Goal: Use online tool/utility: Use online tool/utility

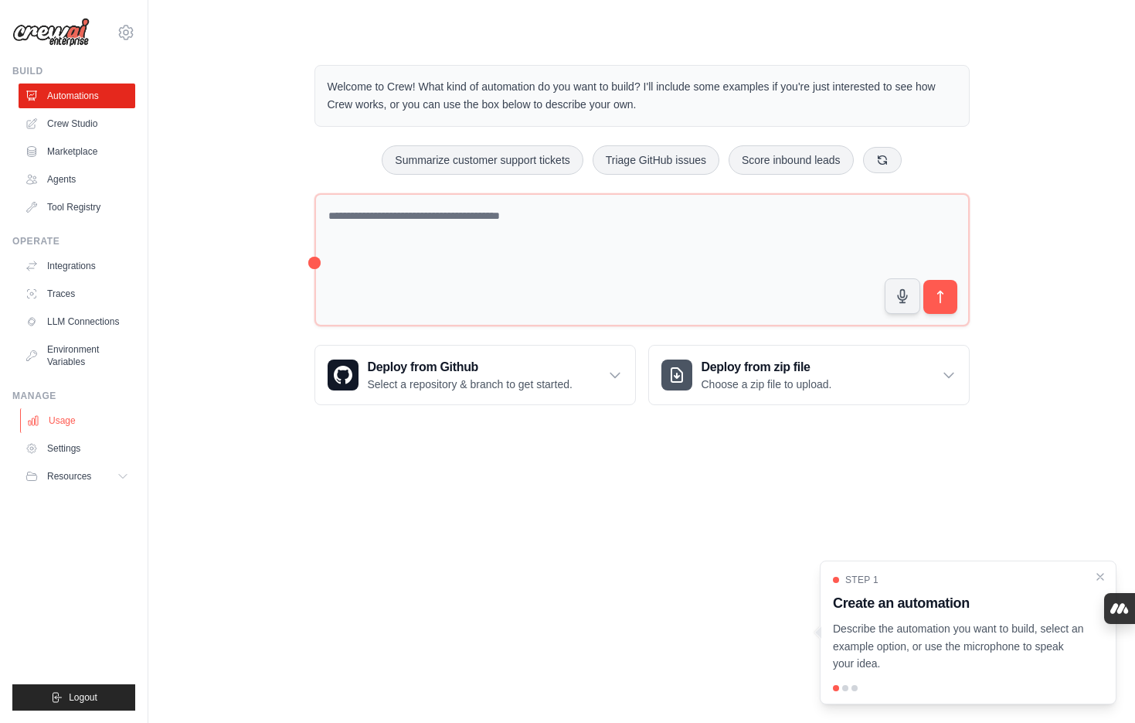
click at [102, 410] on link "Usage" at bounding box center [78, 420] width 117 height 25
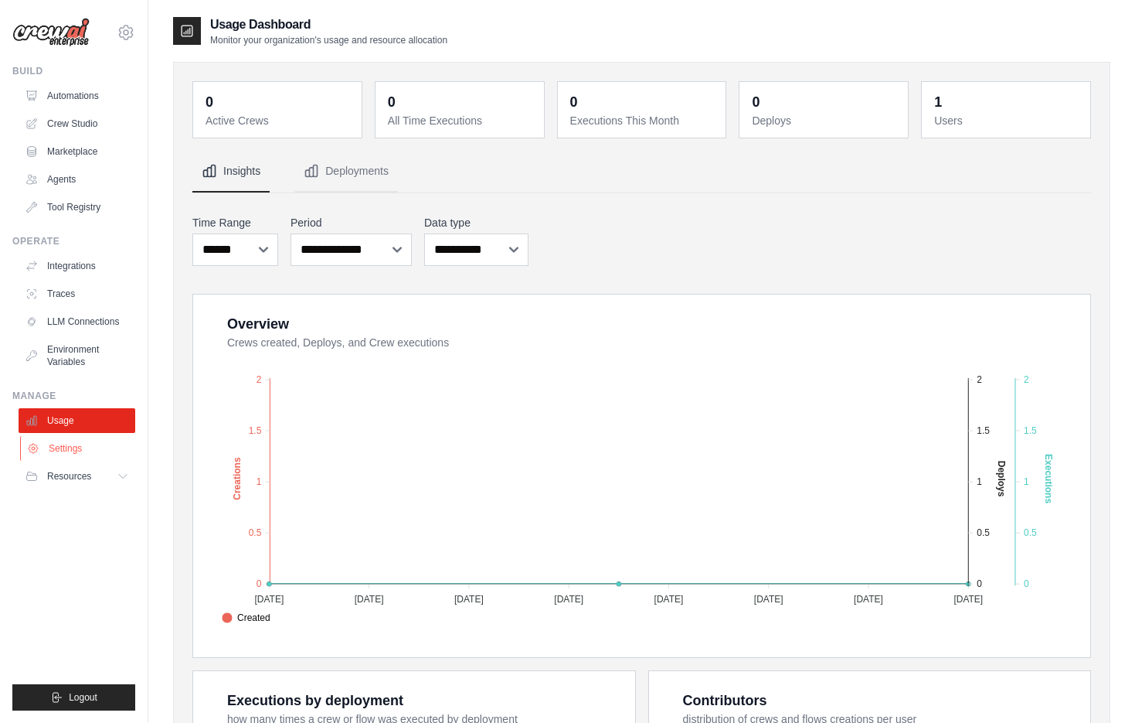
click at [102, 460] on link "Settings" at bounding box center [78, 448] width 117 height 25
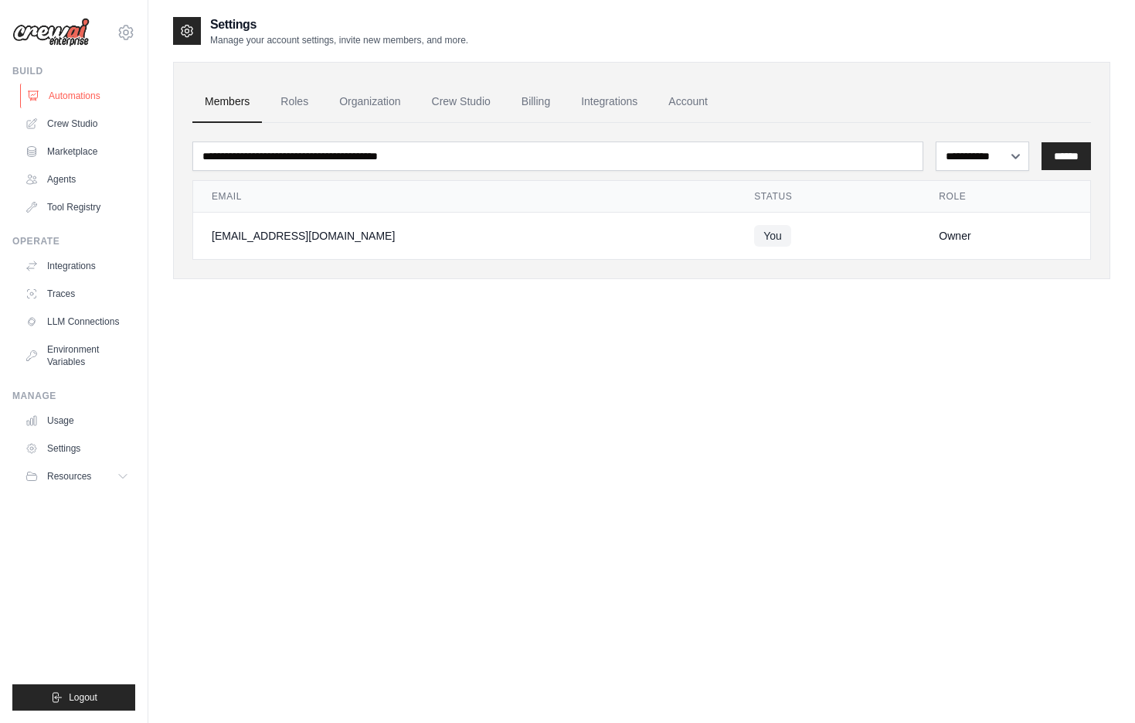
click at [90, 95] on link "Automations" at bounding box center [78, 95] width 117 height 25
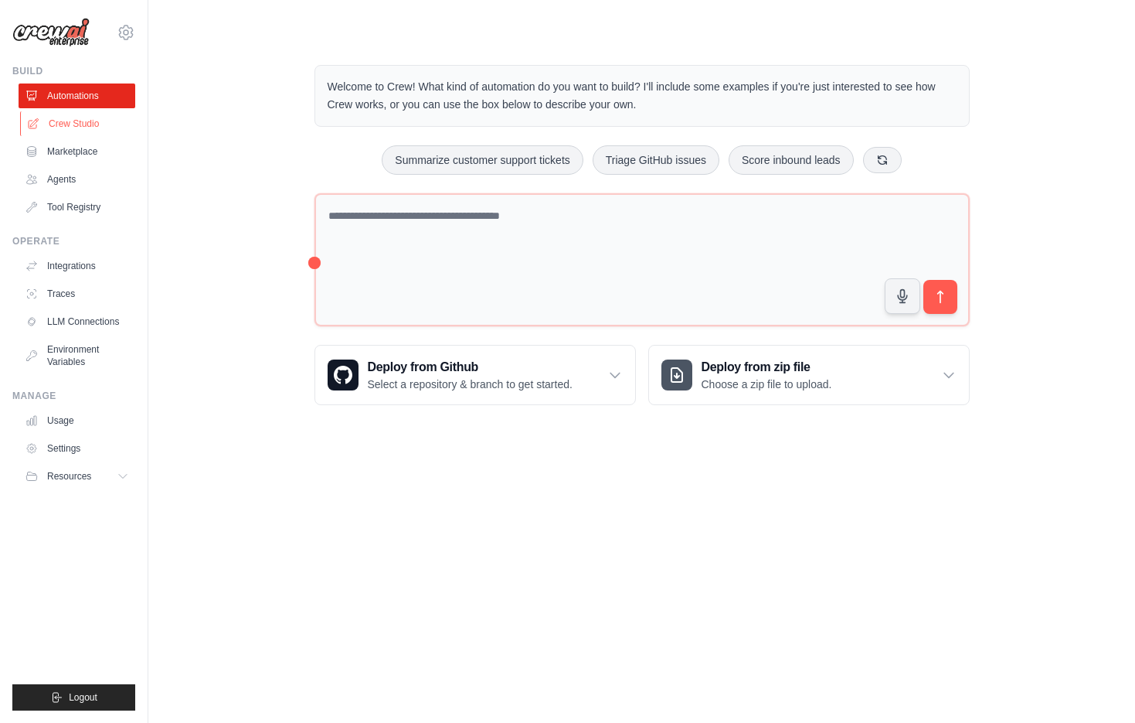
click at [114, 129] on link "Crew Studio" at bounding box center [78, 123] width 117 height 25
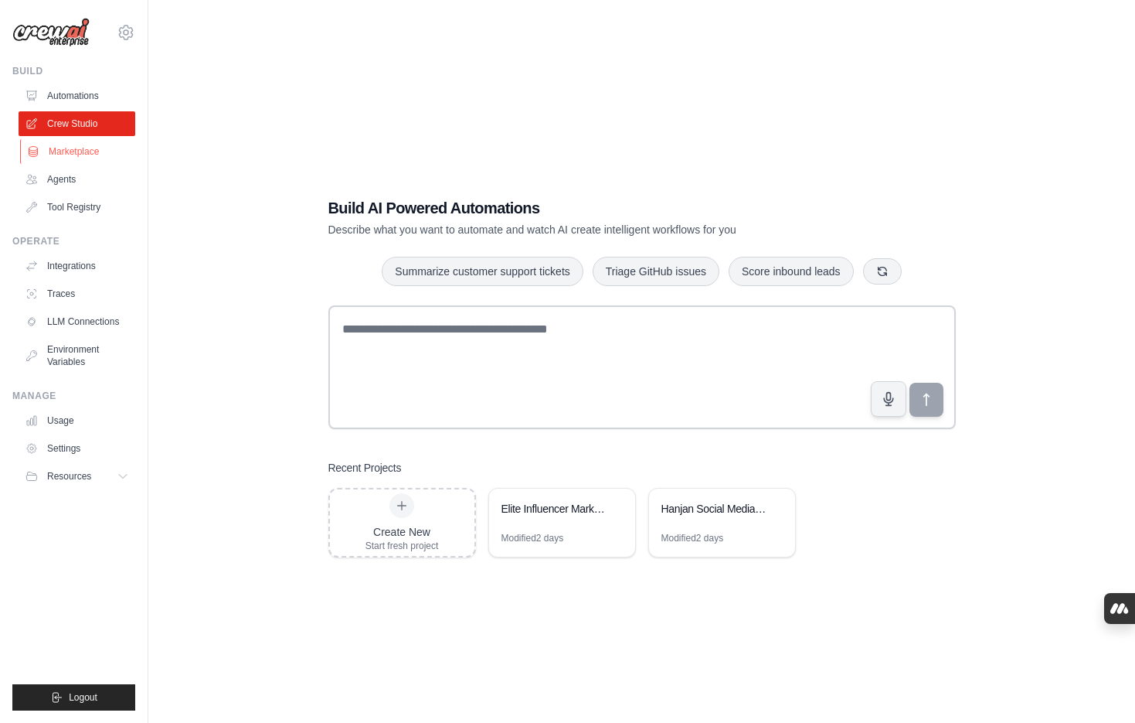
click at [100, 162] on link "Marketplace" at bounding box center [78, 151] width 117 height 25
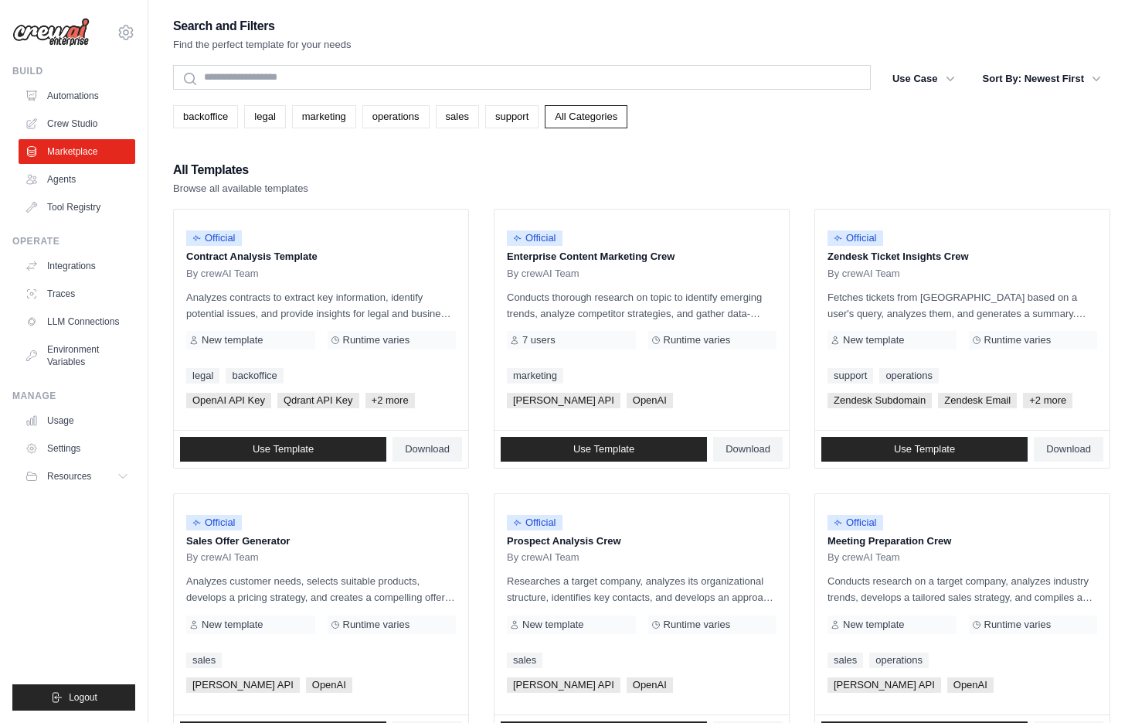
scroll to position [19, 0]
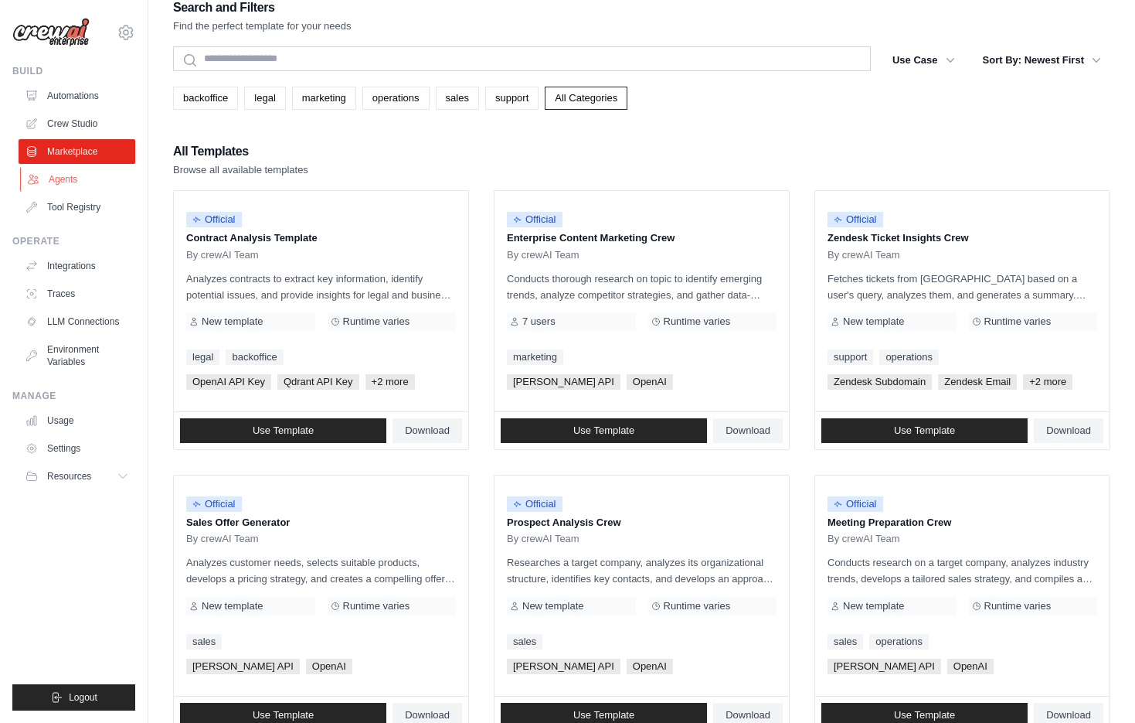
click at [81, 183] on link "Agents" at bounding box center [78, 179] width 117 height 25
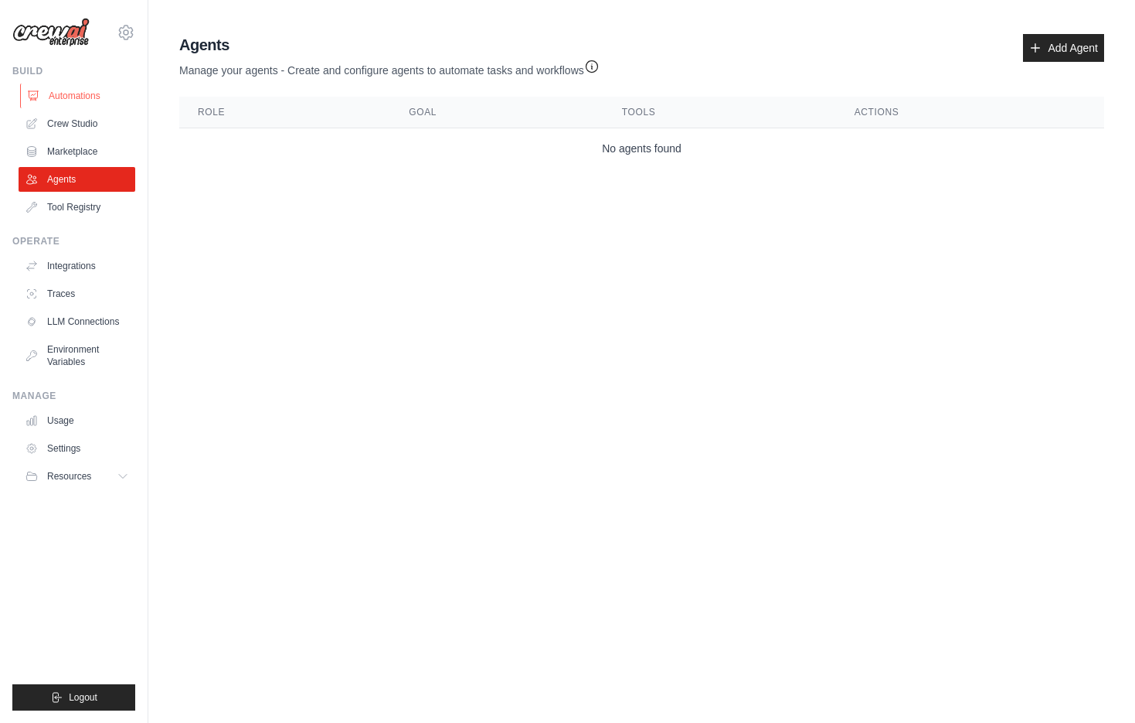
click at [88, 89] on link "Automations" at bounding box center [78, 95] width 117 height 25
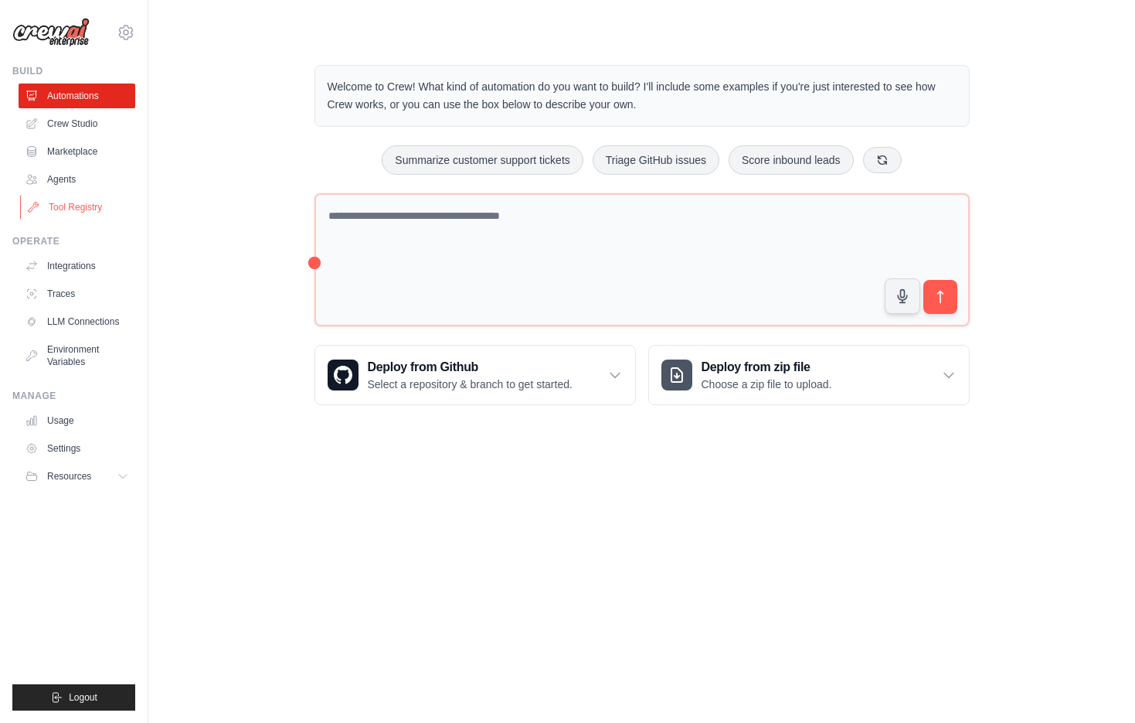
click at [86, 204] on link "Tool Registry" at bounding box center [78, 207] width 117 height 25
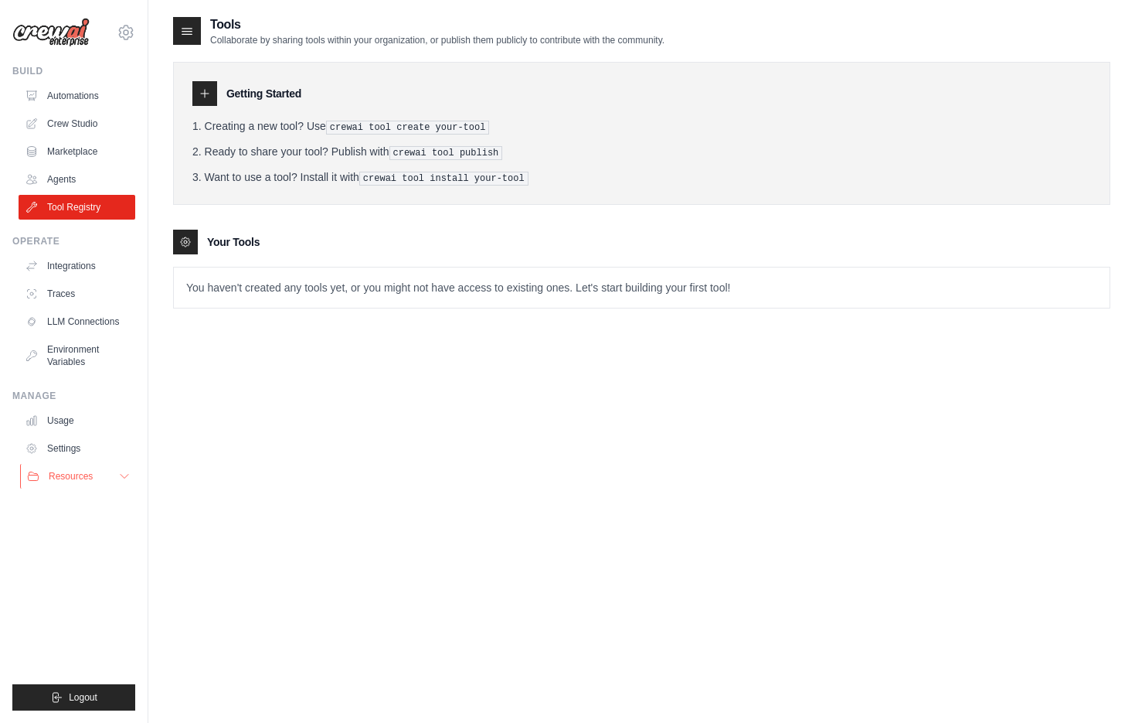
click at [97, 471] on button "Resources" at bounding box center [78, 476] width 117 height 25
click at [60, 97] on link "Automations" at bounding box center [78, 95] width 117 height 25
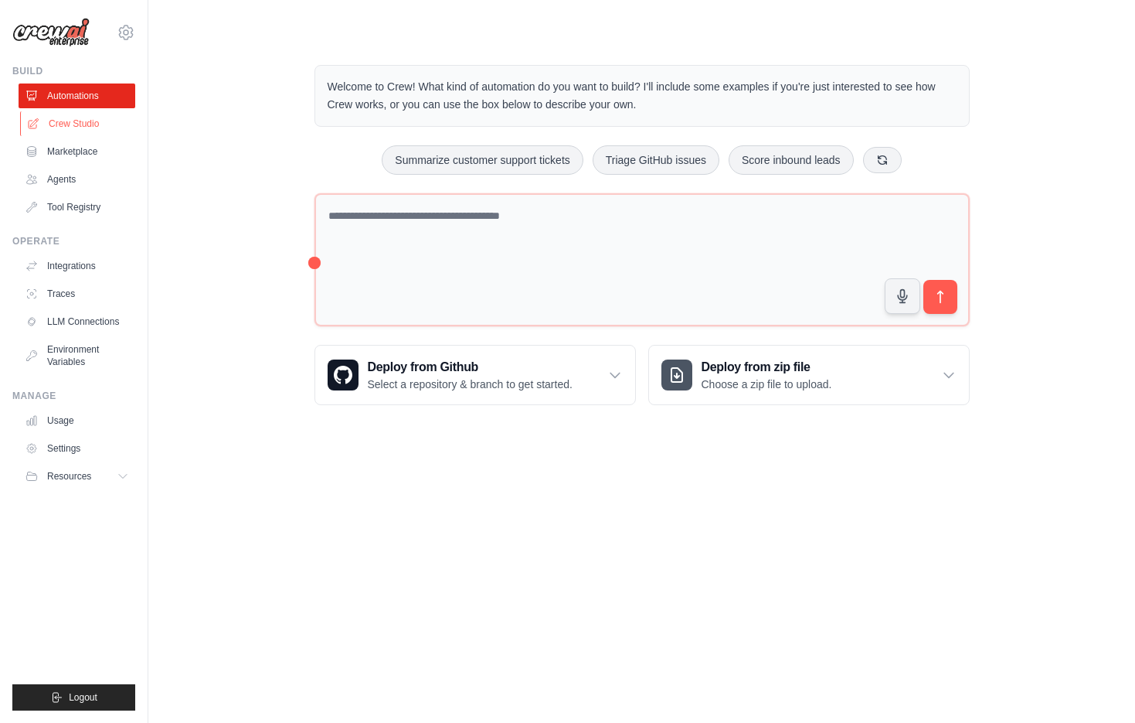
click at [75, 128] on link "Crew Studio" at bounding box center [78, 123] width 117 height 25
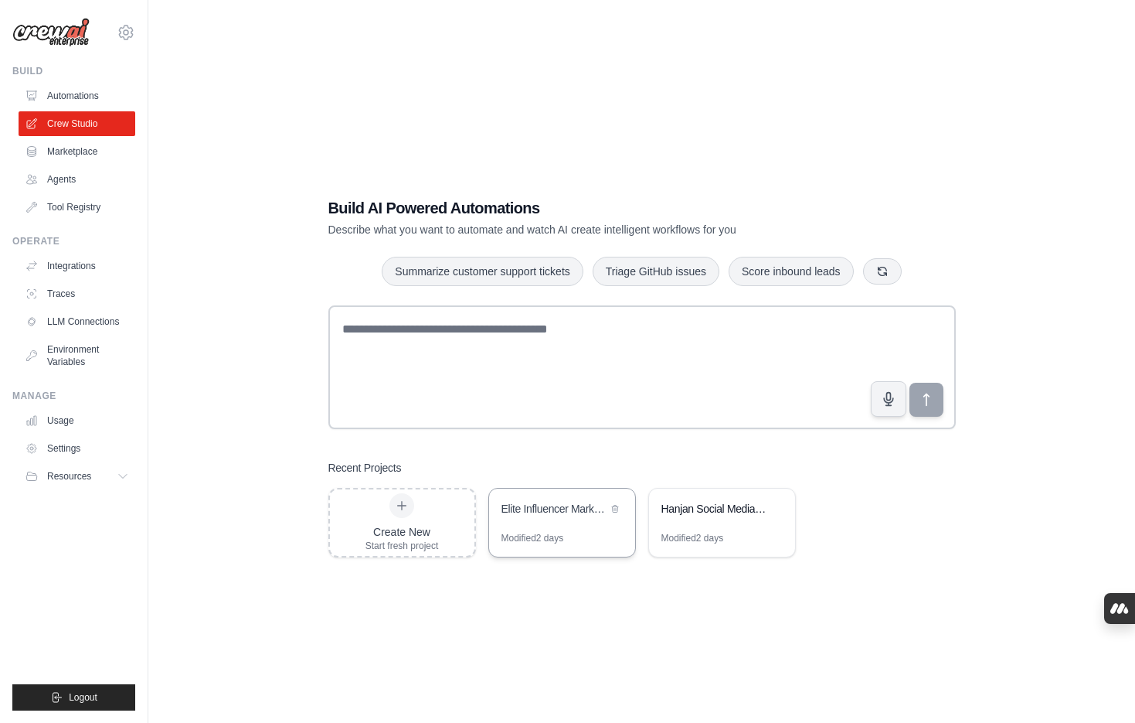
click at [564, 522] on div "Elite Influencer Marketing Strategy Engine" at bounding box center [562, 509] width 146 height 43
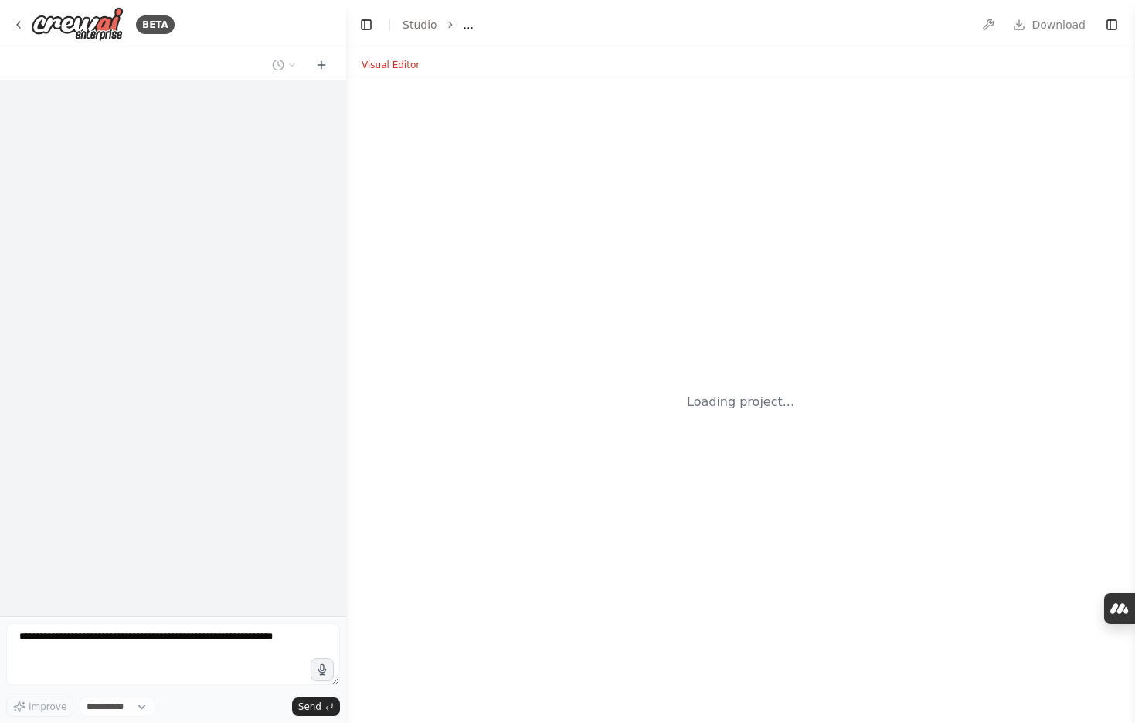
select select "****"
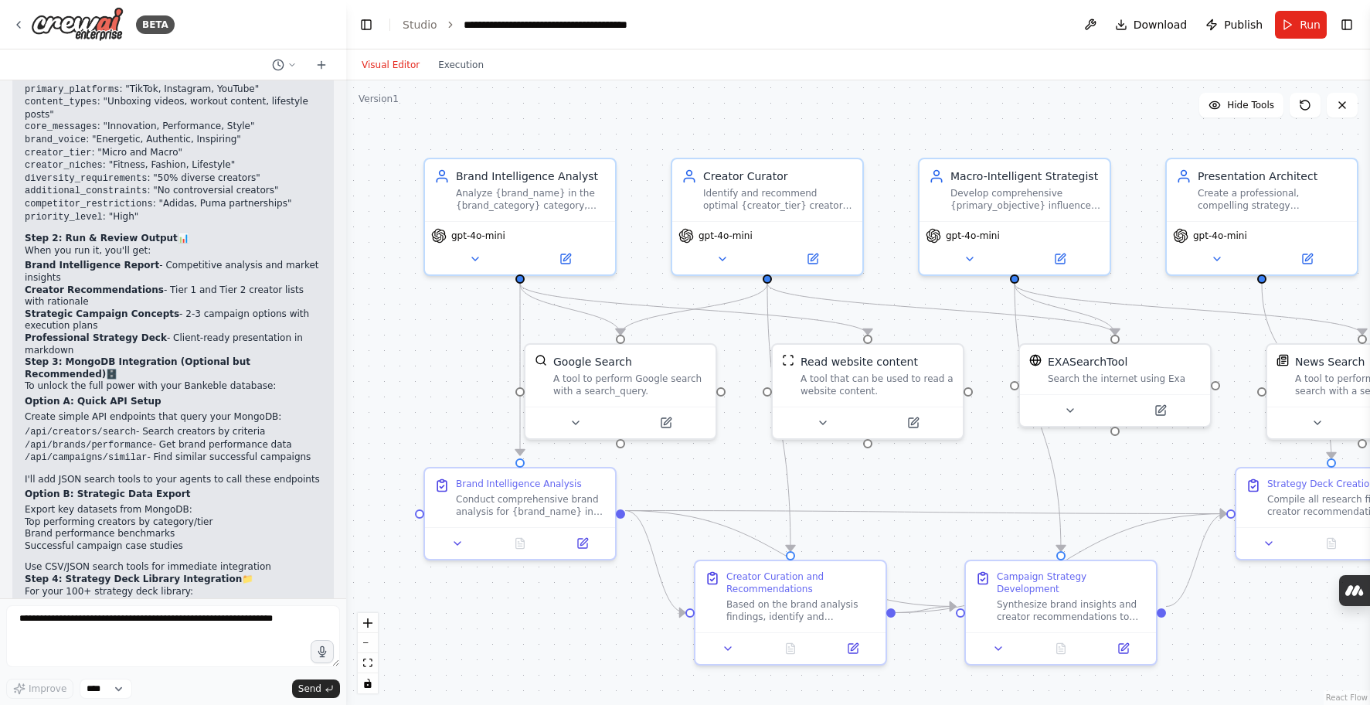
scroll to position [8033, 0]
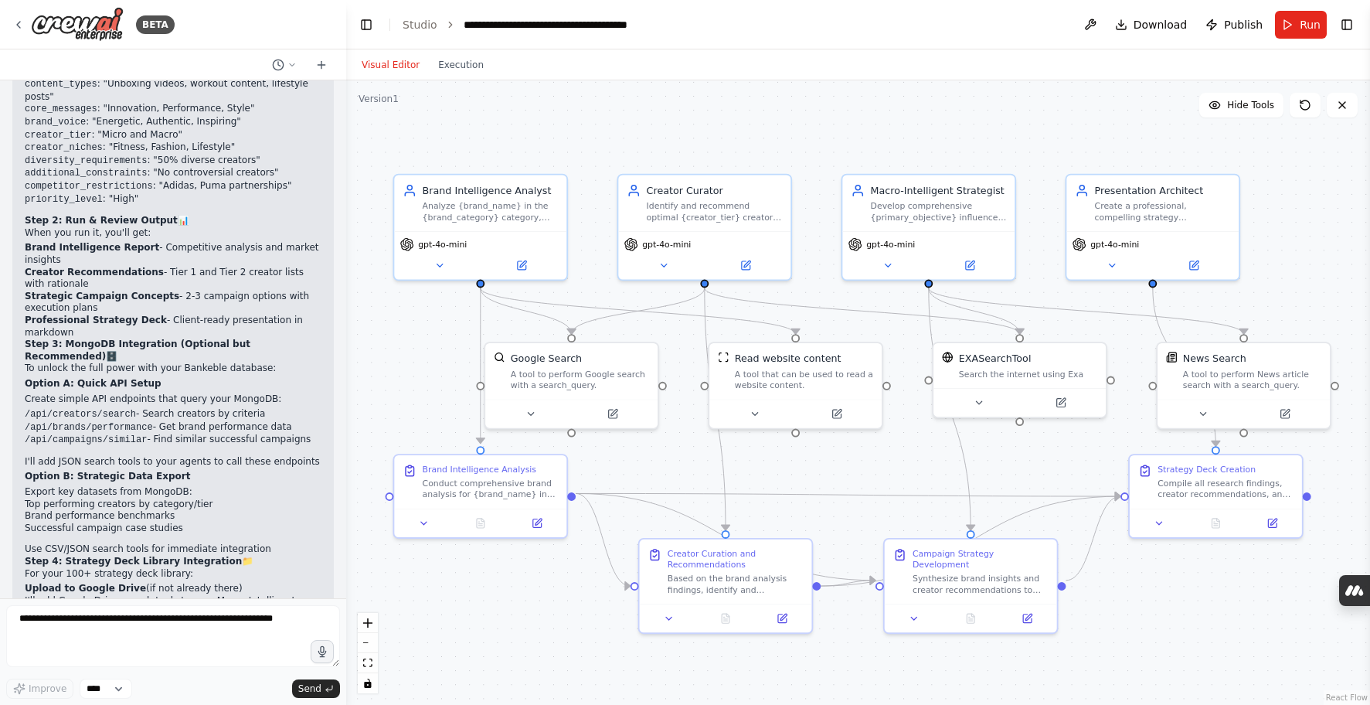
drag, startPoint x: 703, startPoint y: 138, endPoint x: 661, endPoint y: 131, distance: 42.3
click at [661, 131] on div ".deletable-edge-delete-btn { width: 20px; height: 20px; border: 0px solid #ffff…" at bounding box center [858, 392] width 1024 height 624
click at [437, 72] on button "Execution" at bounding box center [461, 65] width 64 height 19
click at [389, 70] on button "Visual Editor" at bounding box center [390, 65] width 77 height 19
